Goal: Transaction & Acquisition: Purchase product/service

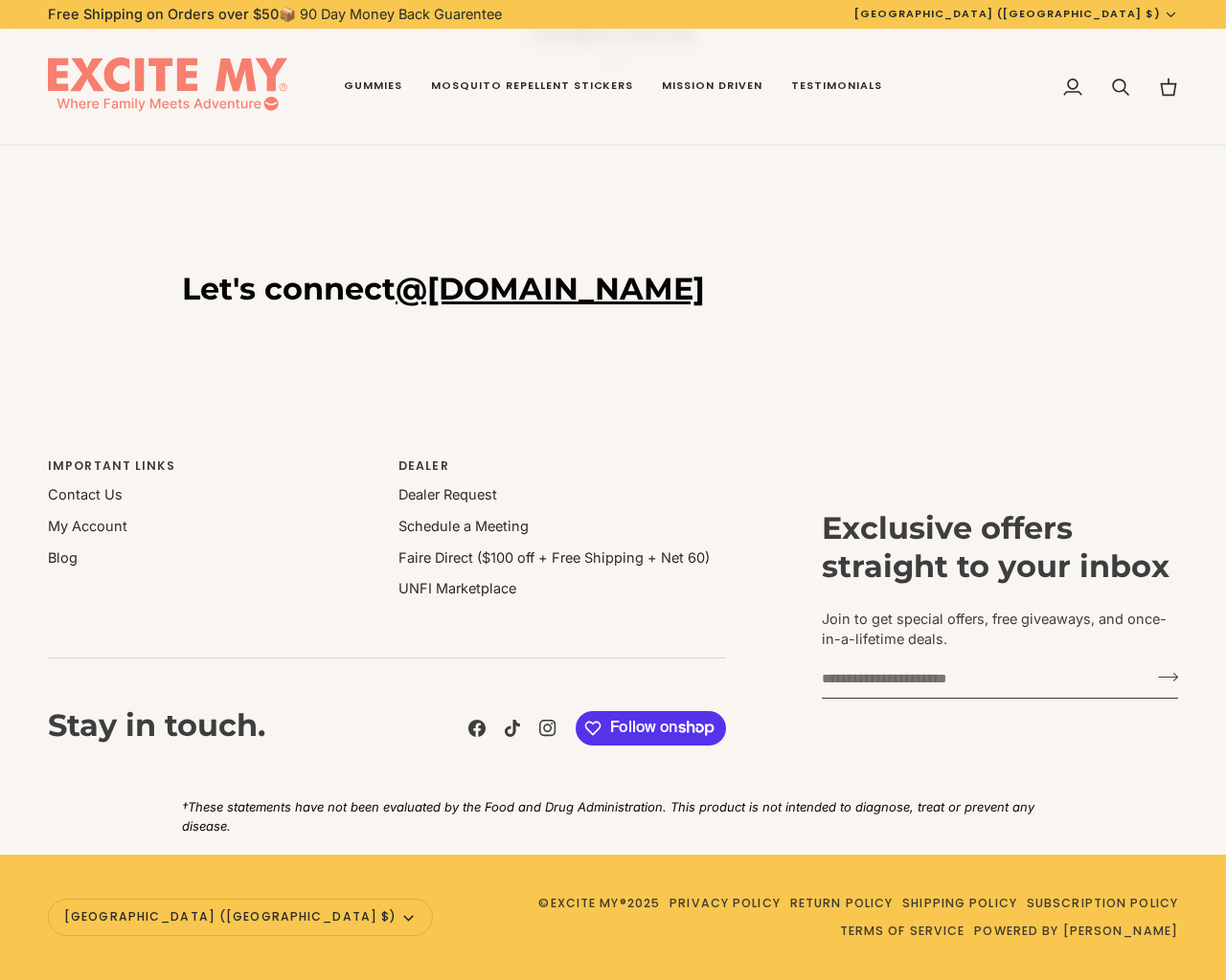
scroll to position [323, 0]
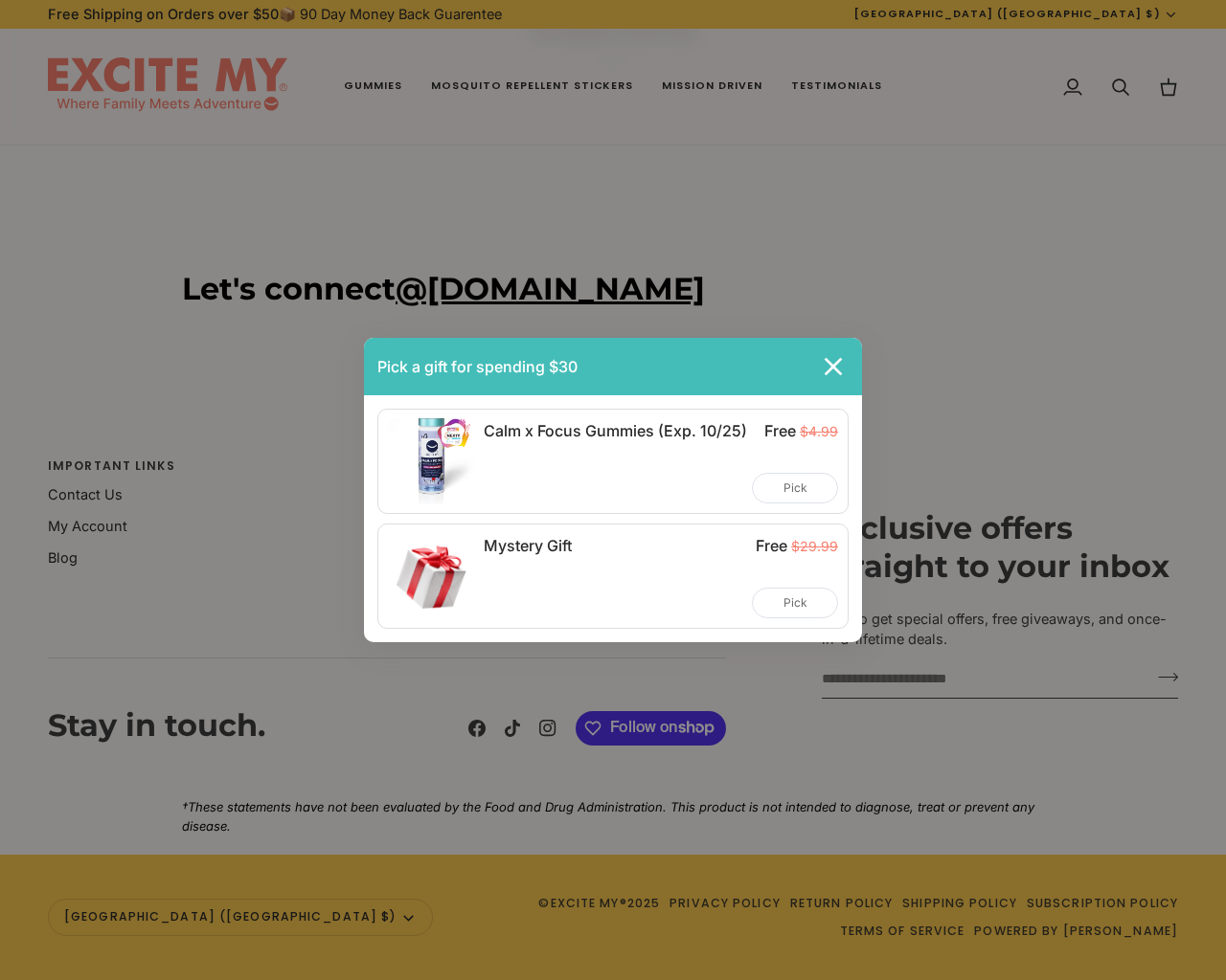
type input "**********"
type input "***"
